Goal: Find specific page/section

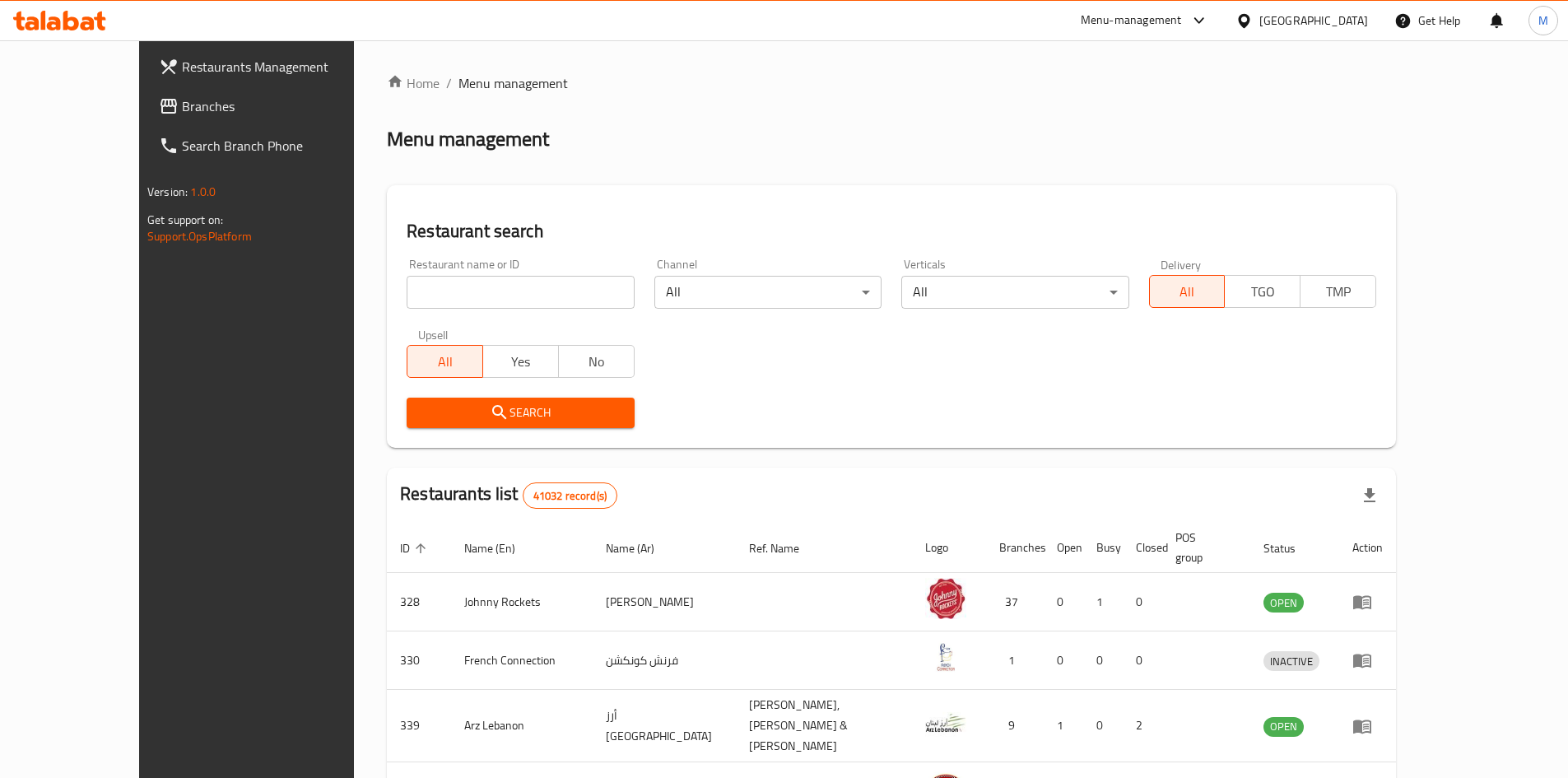
click at [1353, 17] on div "[GEOGRAPHIC_DATA]" at bounding box center [1313, 21] width 108 height 18
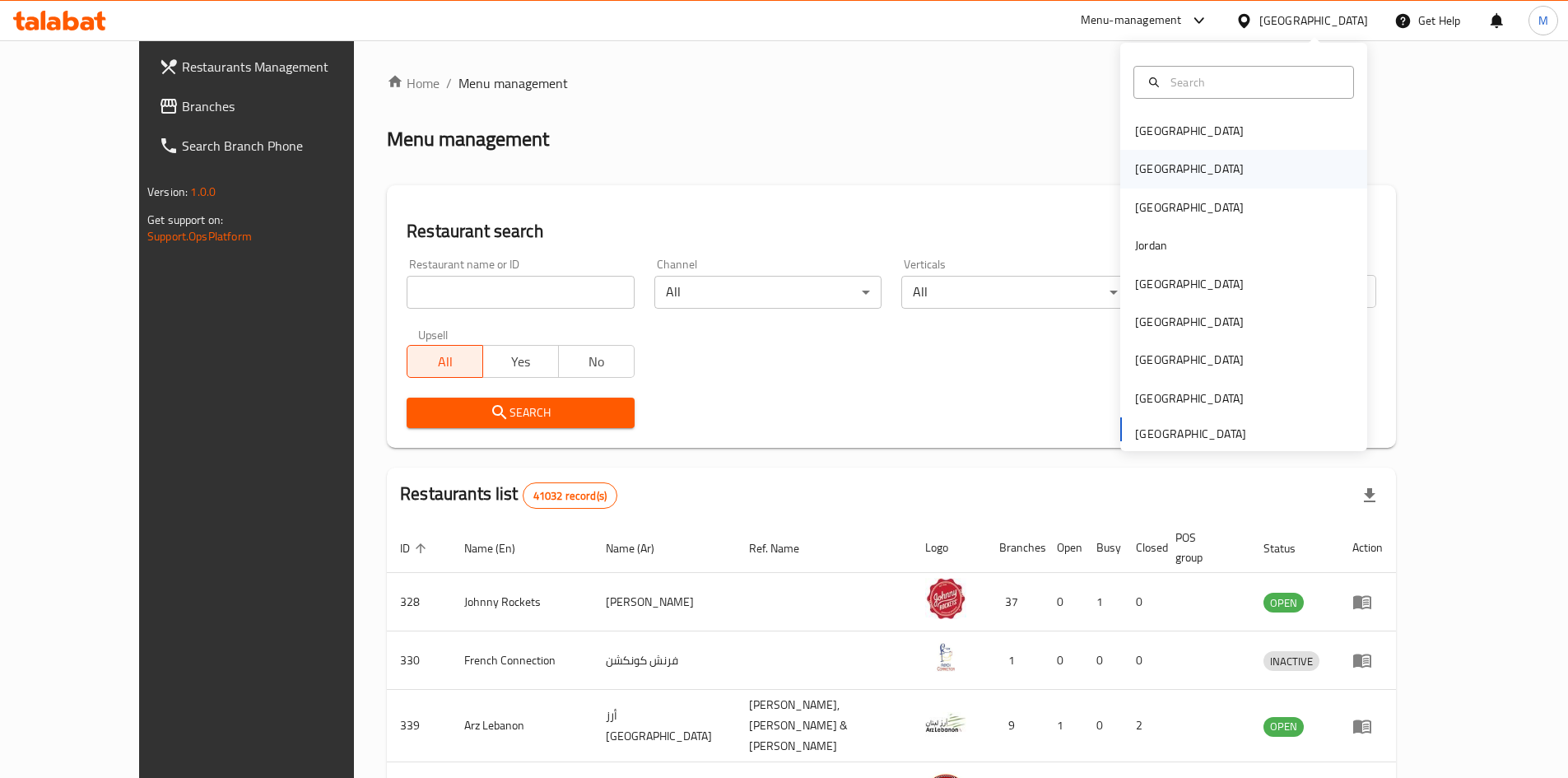
click at [1212, 168] on div "Egypt" at bounding box center [1244, 169] width 247 height 38
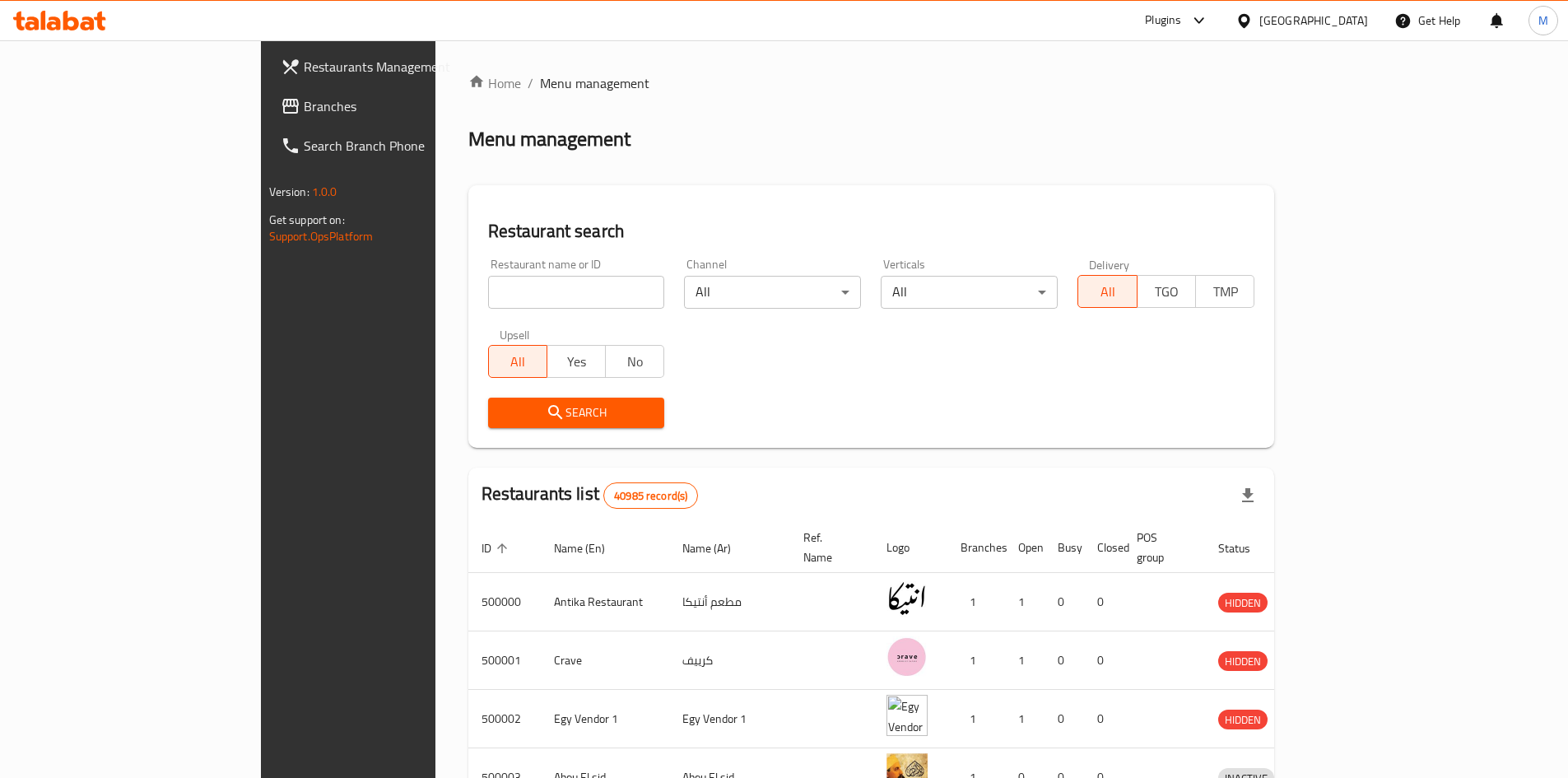
drag, startPoint x: 89, startPoint y: 106, endPoint x: 143, endPoint y: 127, distance: 57.9
click at [303, 106] on span "Branches" at bounding box center [406, 106] width 206 height 20
